Goal: Navigation & Orientation: Find specific page/section

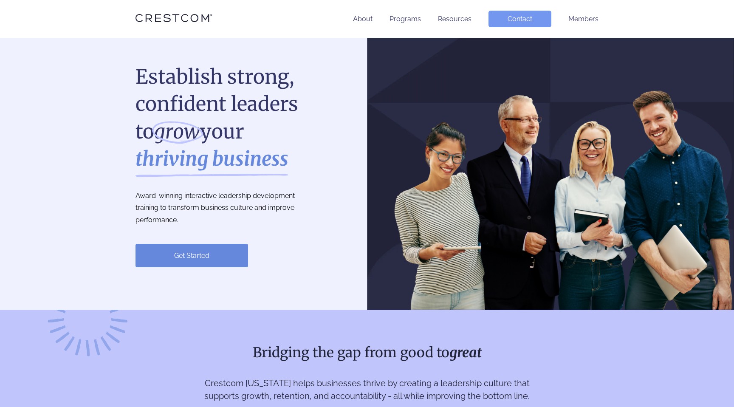
click at [370, 11] on li "About" at bounding box center [363, 19] width 20 height 17
click at [368, 19] on link "About" at bounding box center [363, 19] width 20 height 8
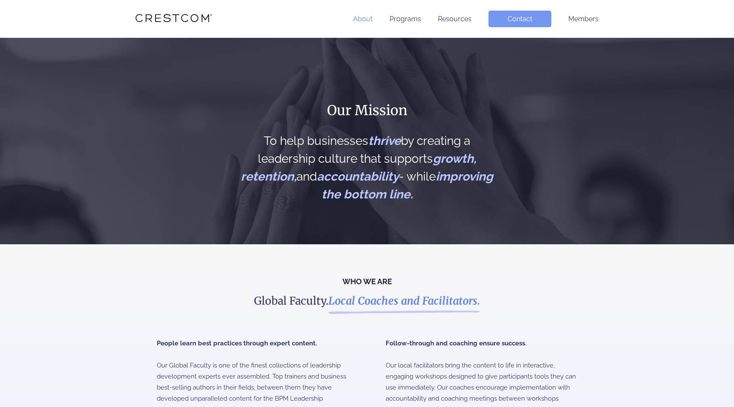
click at [369, 19] on link "About" at bounding box center [363, 19] width 20 height 8
click at [178, 20] on icon at bounding box center [174, 18] width 76 height 15
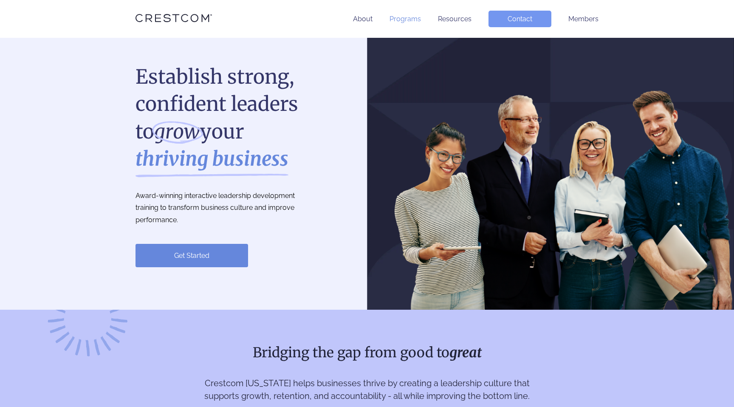
click at [404, 17] on link "Programs" at bounding box center [405, 19] width 31 height 8
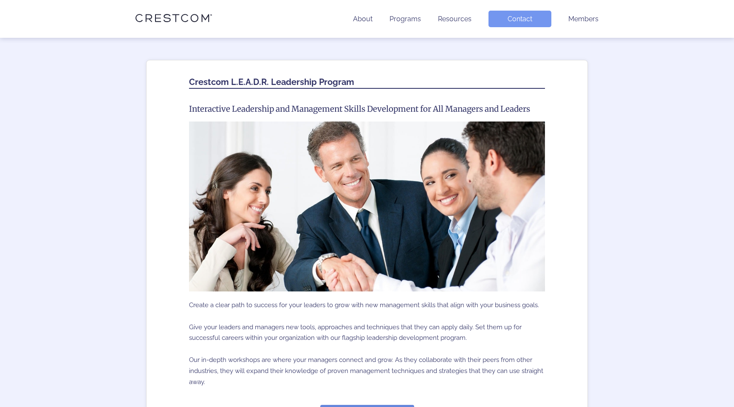
scroll to position [356, 0]
